Goal: Navigation & Orientation: Find specific page/section

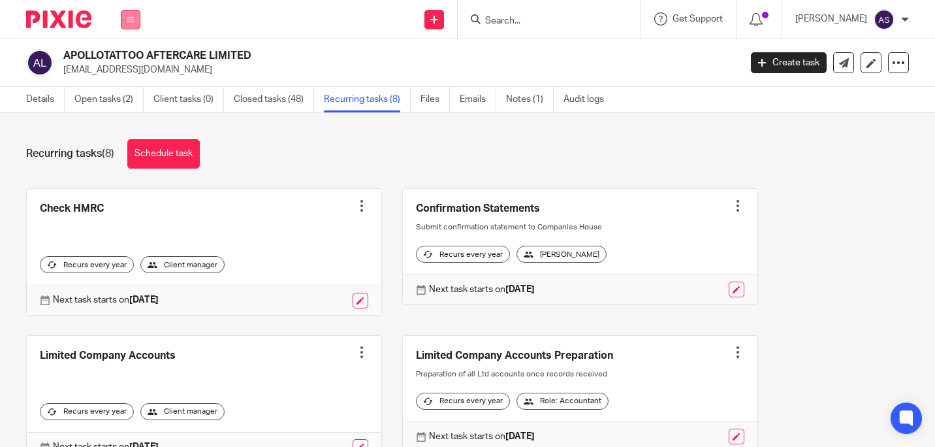
scroll to position [289, 0]
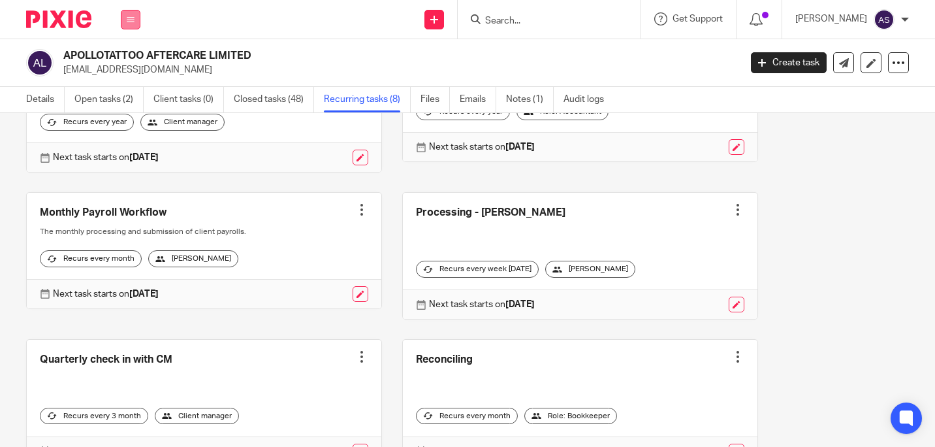
click at [131, 20] on icon at bounding box center [131, 20] width 8 height 8
click at [120, 59] on link "Work" at bounding box center [123, 60] width 21 height 9
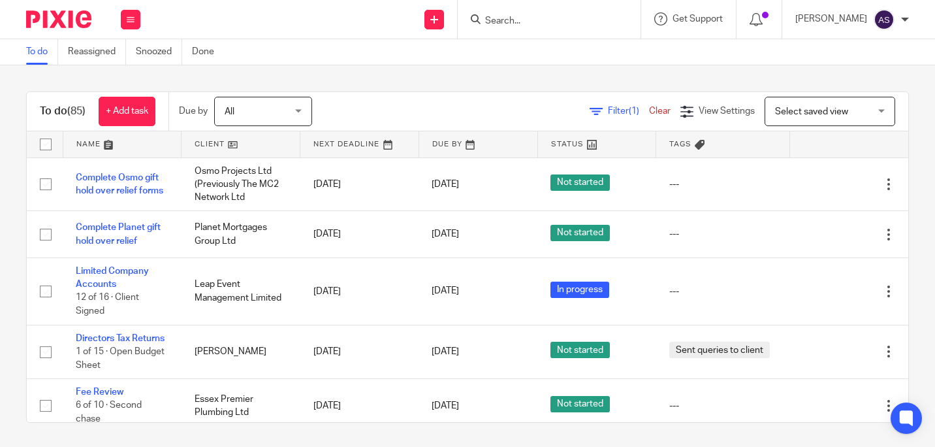
drag, startPoint x: 494, startPoint y: 12, endPoint x: 507, endPoint y: 16, distance: 13.5
click at [494, 12] on form at bounding box center [553, 19] width 139 height 16
click at [511, 17] on input "Search" at bounding box center [543, 22] width 118 height 12
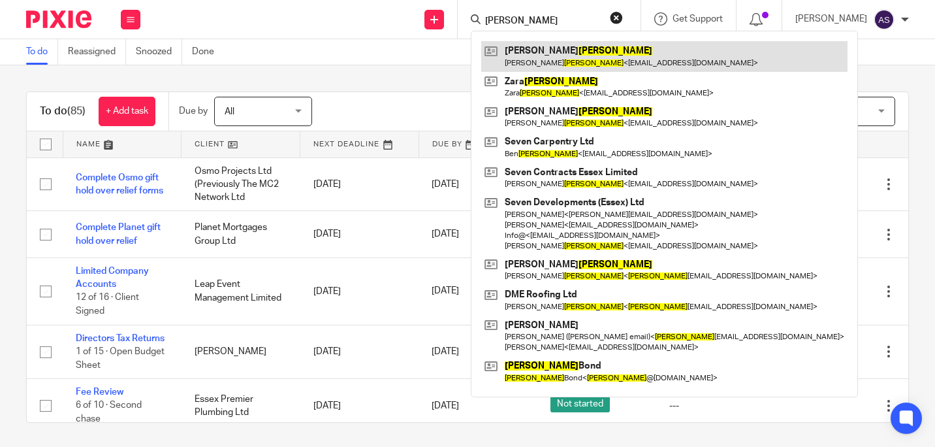
type input "[PERSON_NAME]"
click at [574, 44] on link at bounding box center [664, 56] width 366 height 30
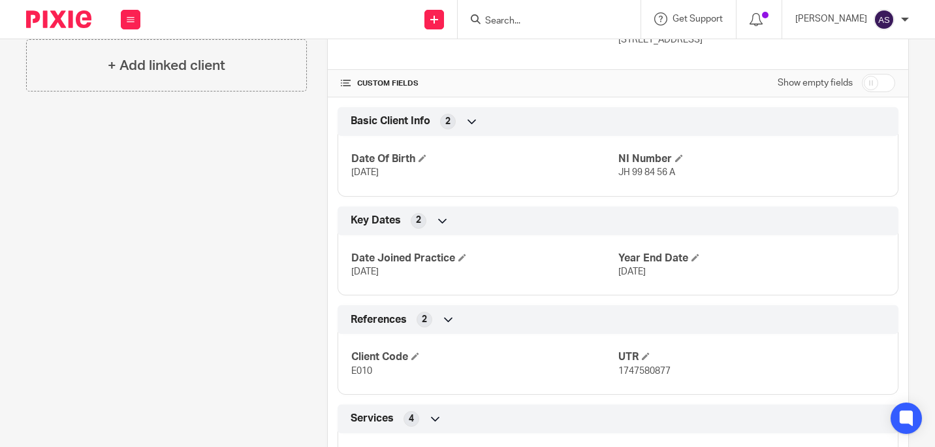
scroll to position [196, 0]
